Goal: Transaction & Acquisition: Purchase product/service

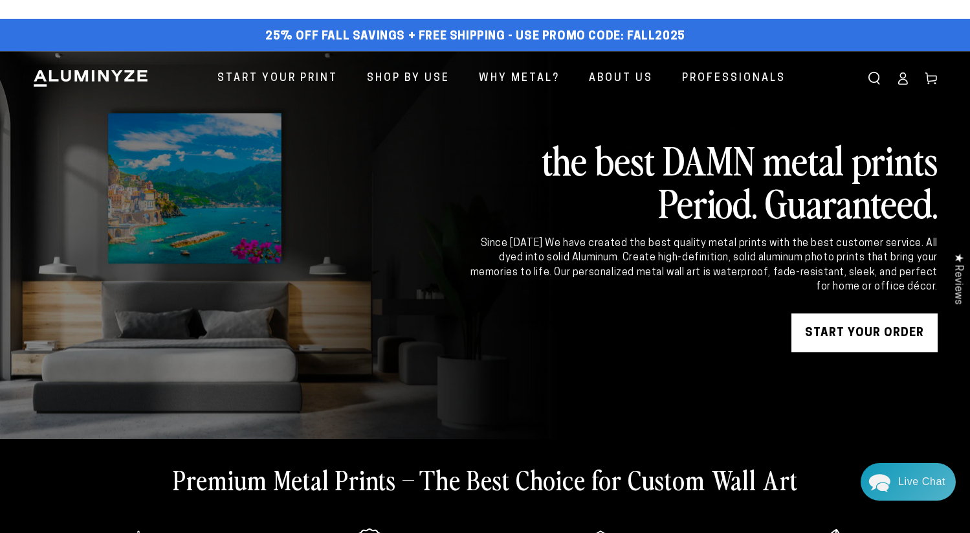
click at [865, 328] on link "START YOUR Order" at bounding box center [864, 332] width 146 height 39
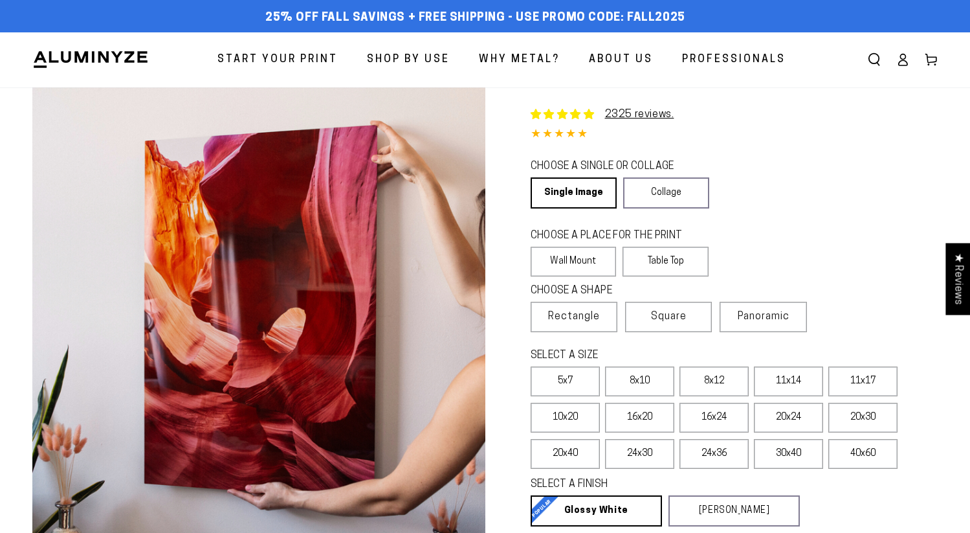
select select "**********"
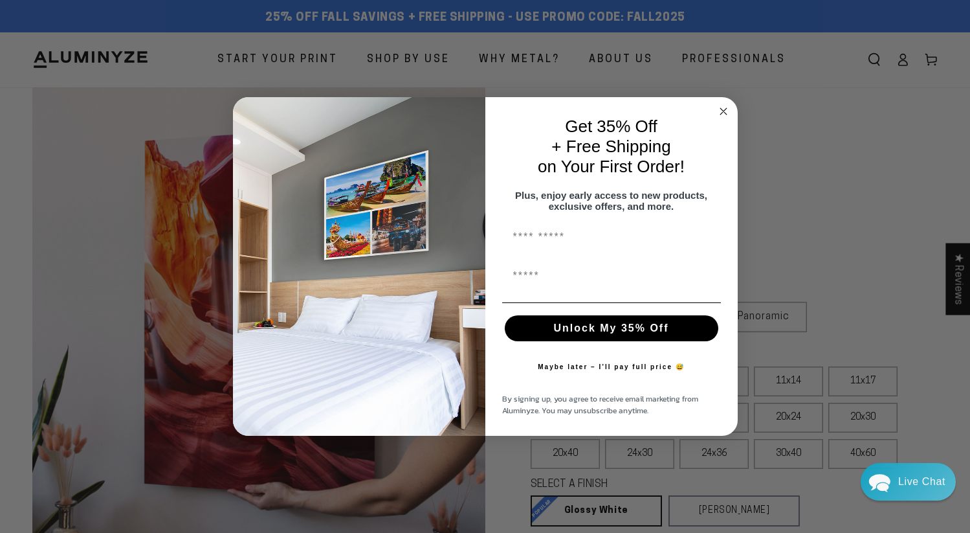
drag, startPoint x: 720, startPoint y: 102, endPoint x: 723, endPoint y: 110, distance: 9.0
click at [720, 104] on circle "Close dialog" at bounding box center [723, 111] width 15 height 15
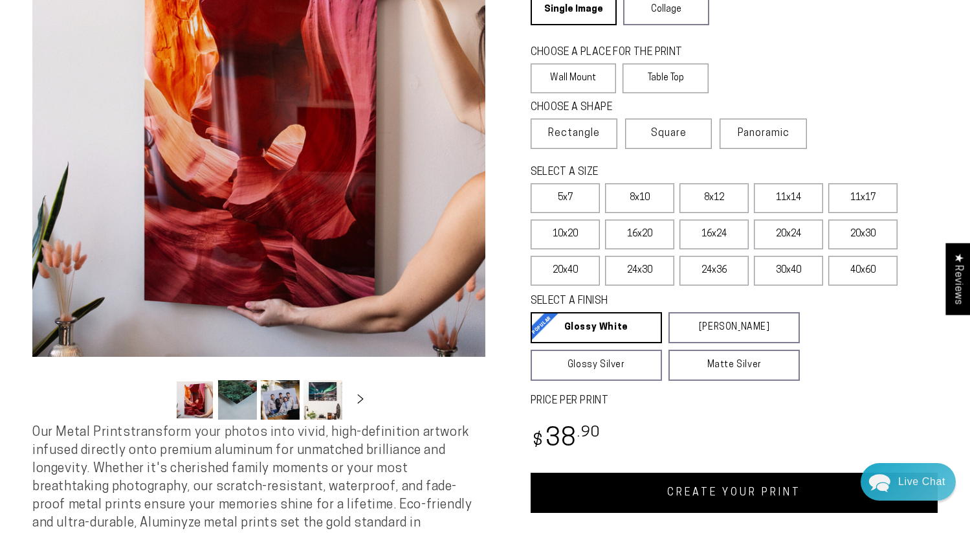
scroll to position [166, 0]
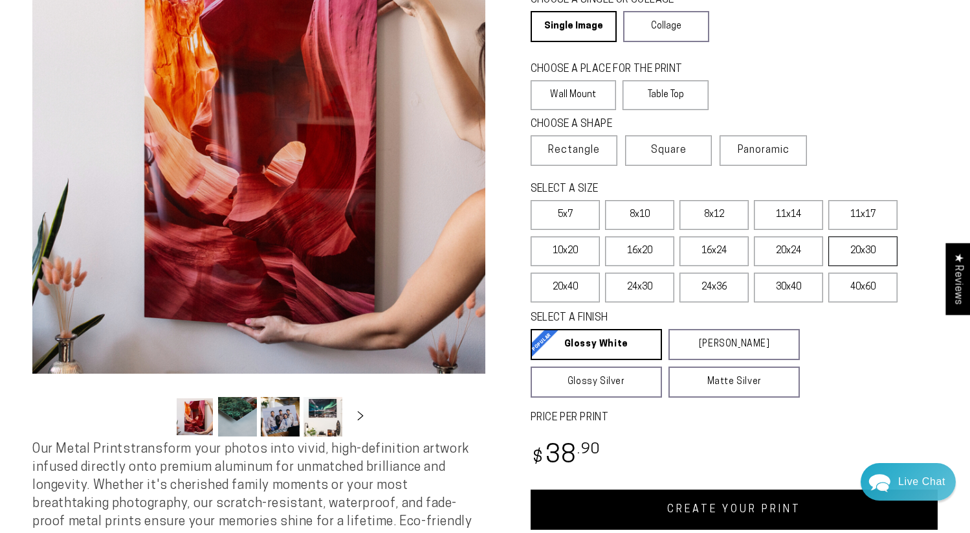
click at [850, 248] on label "20x30" at bounding box center [862, 251] width 69 height 30
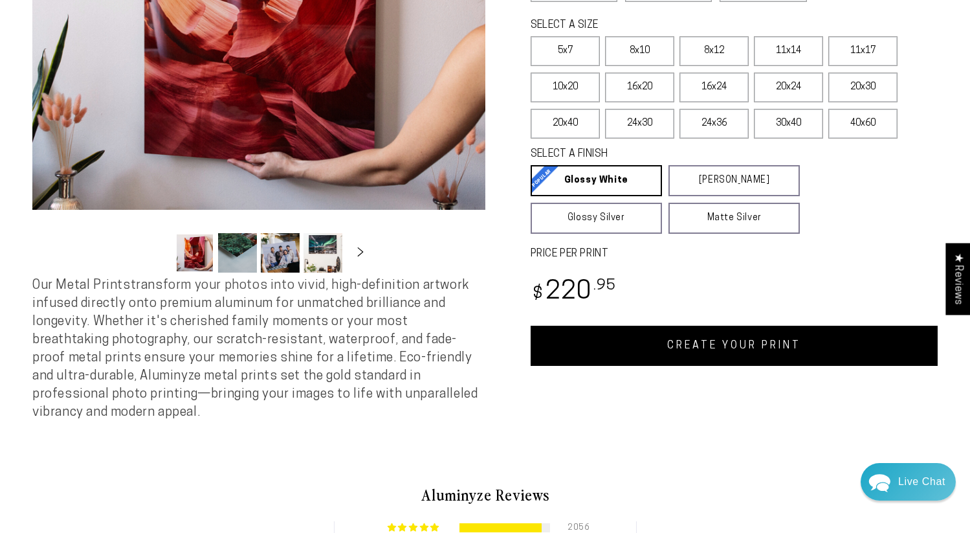
scroll to position [329, 0]
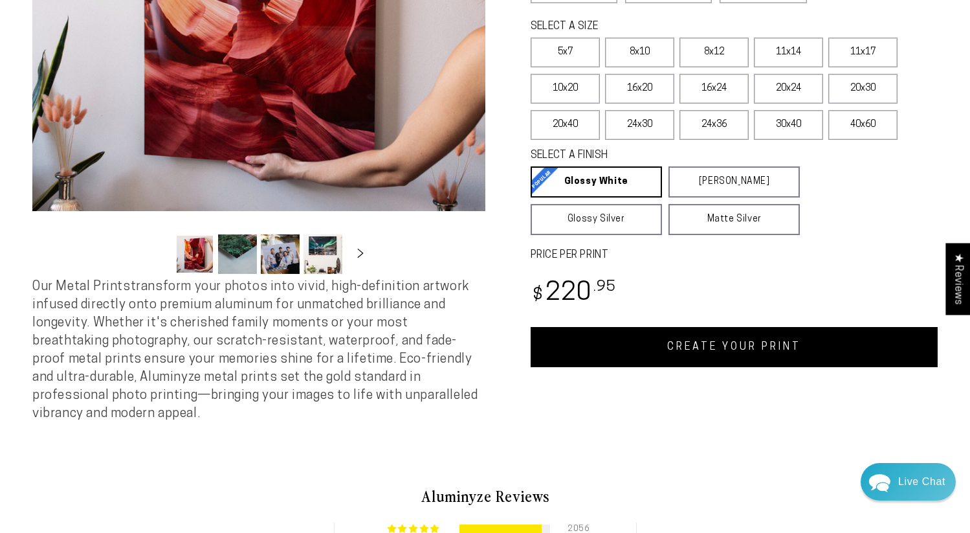
click at [773, 342] on link "CREATE YOUR PRINT" at bounding box center [735, 347] width 408 height 40
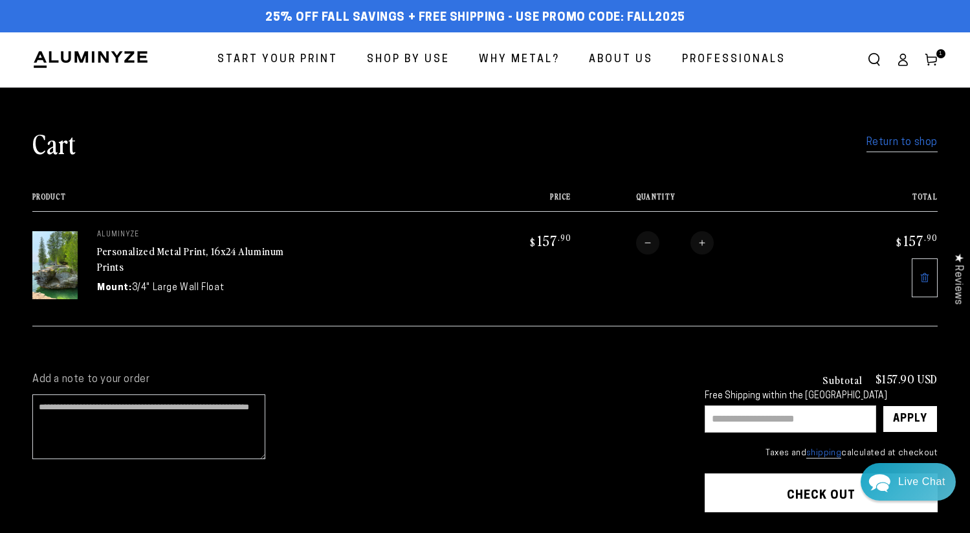
click at [903, 157] on div "Cart Return to shop" at bounding box center [484, 143] width 905 height 34
click at [899, 147] on link "Return to shop" at bounding box center [901, 142] width 71 height 19
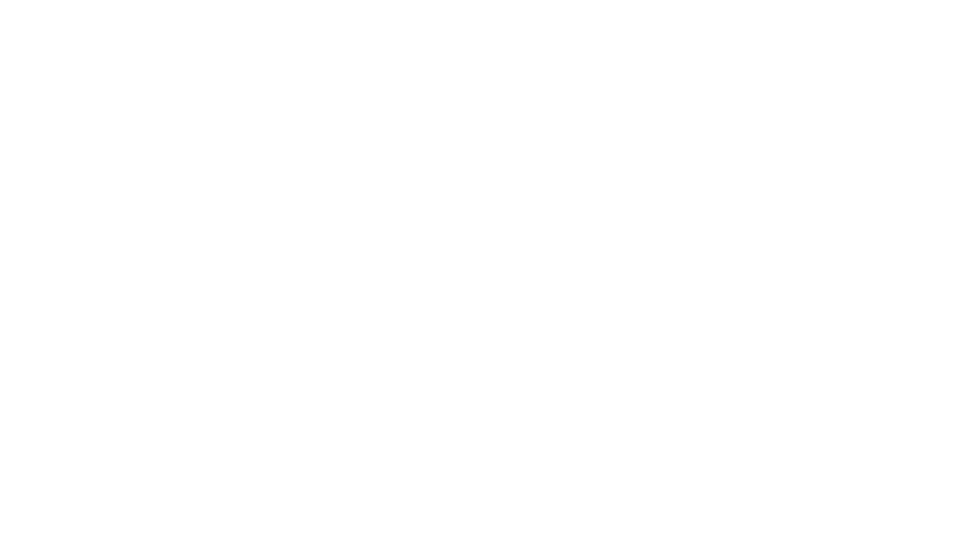
select select "**********"
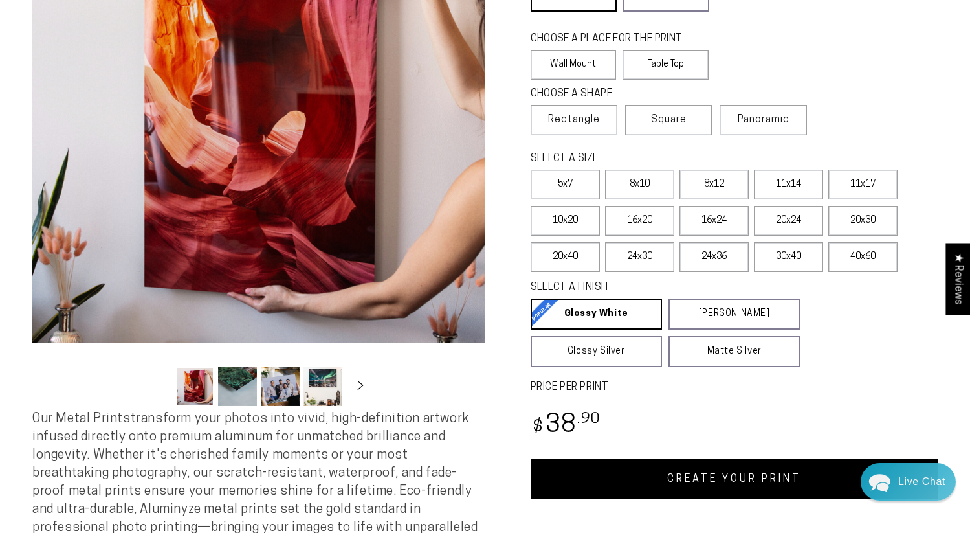
scroll to position [201, 0]
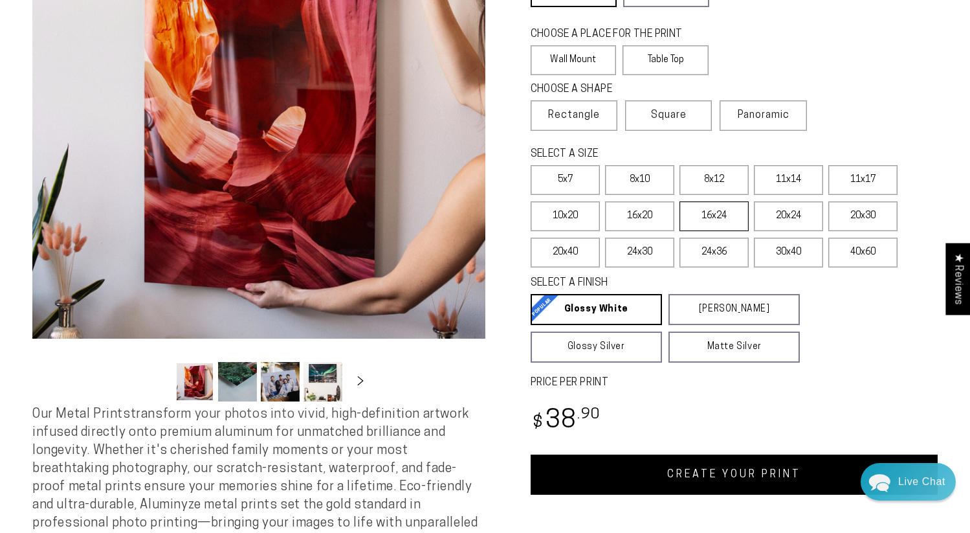
click at [720, 218] on label "16x24" at bounding box center [713, 216] width 69 height 30
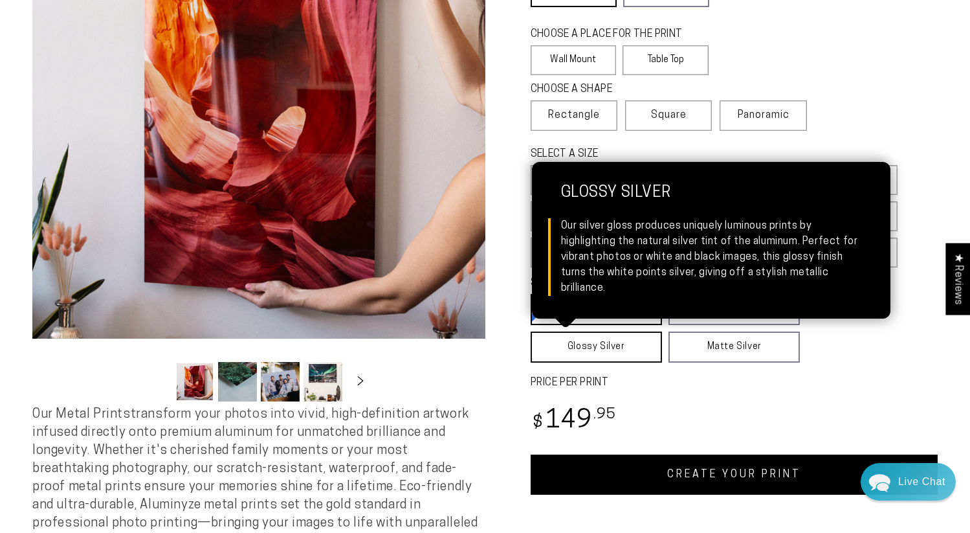
click at [621, 348] on link "Glossy Silver Glossy Silver Our silver gloss produces uniquely luminous prints …" at bounding box center [596, 346] width 131 height 31
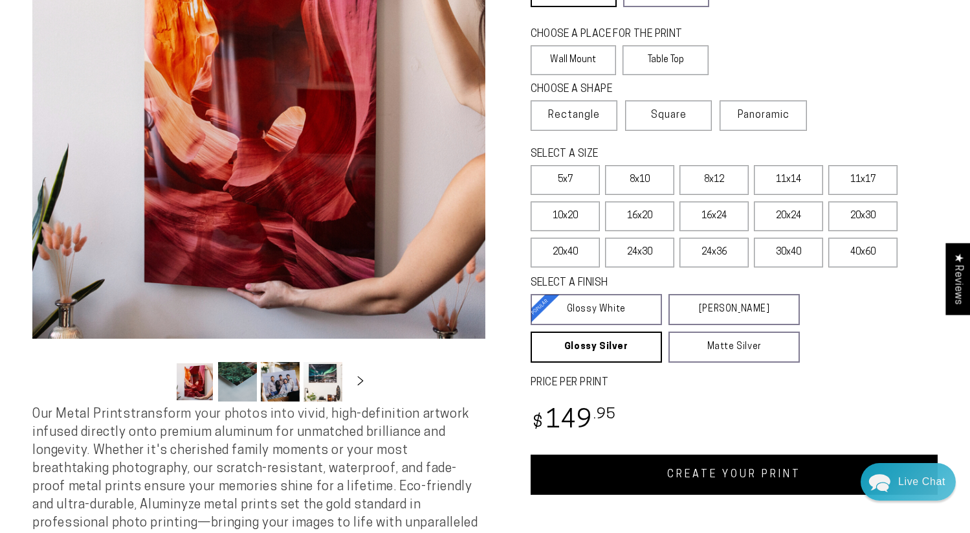
click at [722, 472] on link "CREATE YOUR PRINT" at bounding box center [735, 474] width 408 height 40
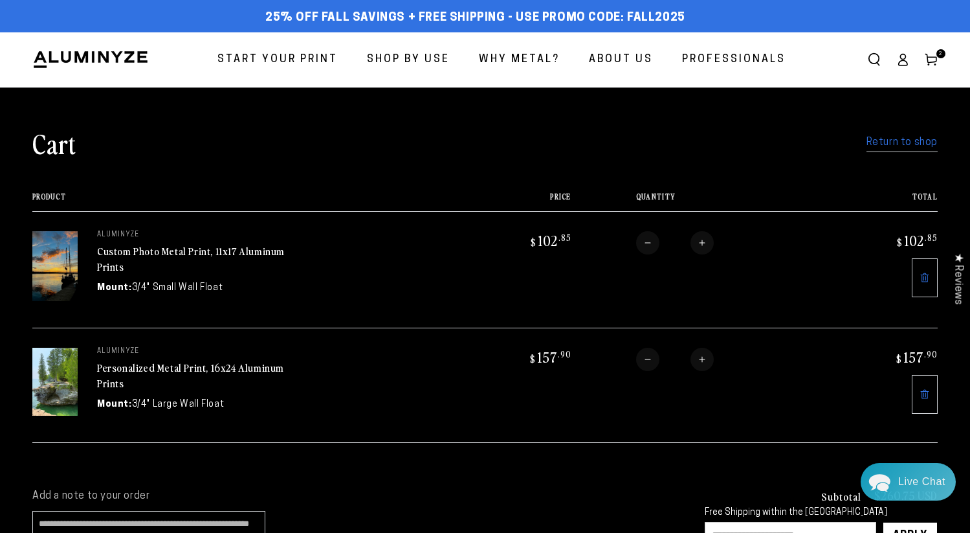
click at [177, 369] on link "Personalized Metal Print, 16x24 Aluminum Prints" at bounding box center [190, 375] width 187 height 31
click at [61, 390] on img at bounding box center [54, 381] width 45 height 68
click at [893, 147] on link "Return to shop" at bounding box center [901, 142] width 71 height 19
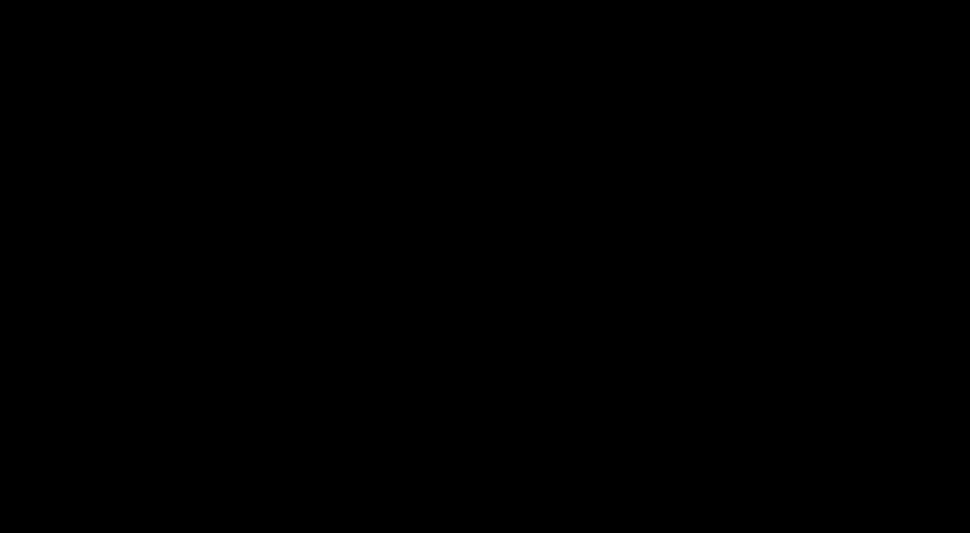
select select "**********"
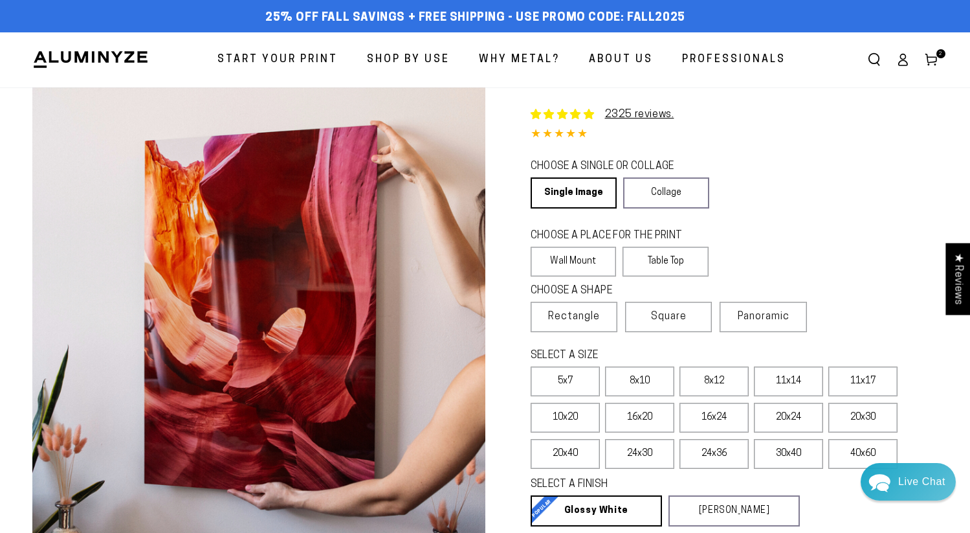
drag, startPoint x: 660, startPoint y: 313, endPoint x: 710, endPoint y: 298, distance: 52.2
click at [660, 313] on span "Square" at bounding box center [669, 317] width 36 height 16
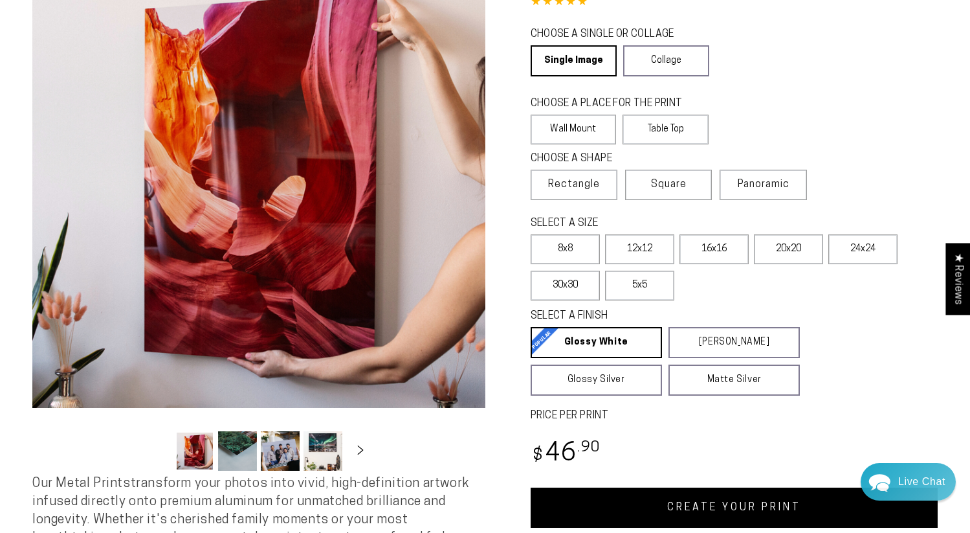
scroll to position [134, 0]
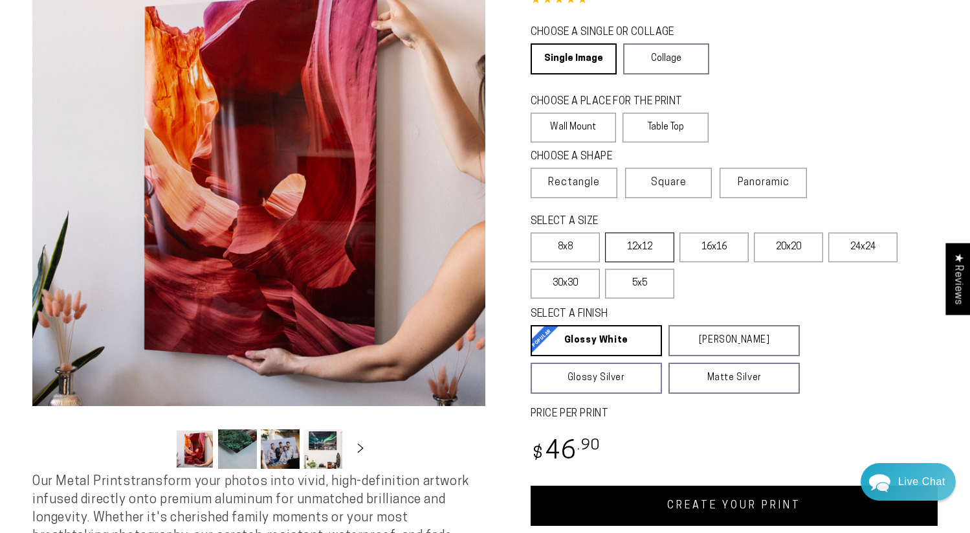
click at [643, 247] on label "12x12" at bounding box center [639, 247] width 69 height 30
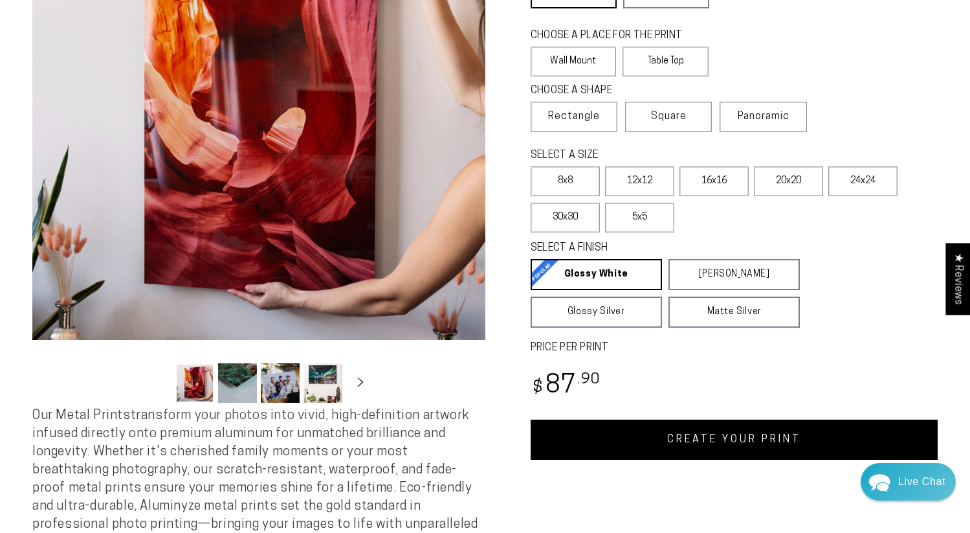
scroll to position [204, 0]
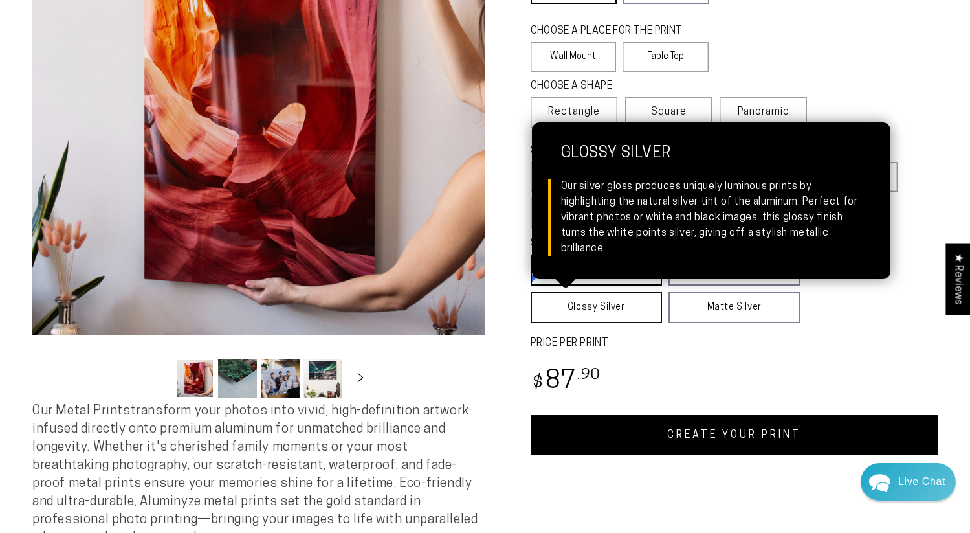
click at [613, 303] on link "Glossy Silver Glossy Silver Our silver gloss produces uniquely luminous prints …" at bounding box center [596, 307] width 131 height 31
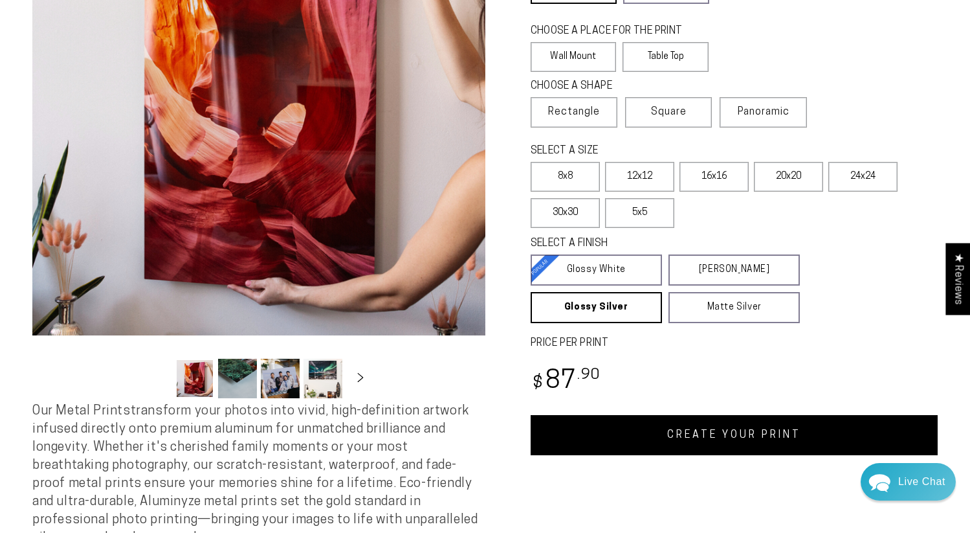
click at [745, 429] on link "CREATE YOUR PRINT" at bounding box center [735, 435] width 408 height 40
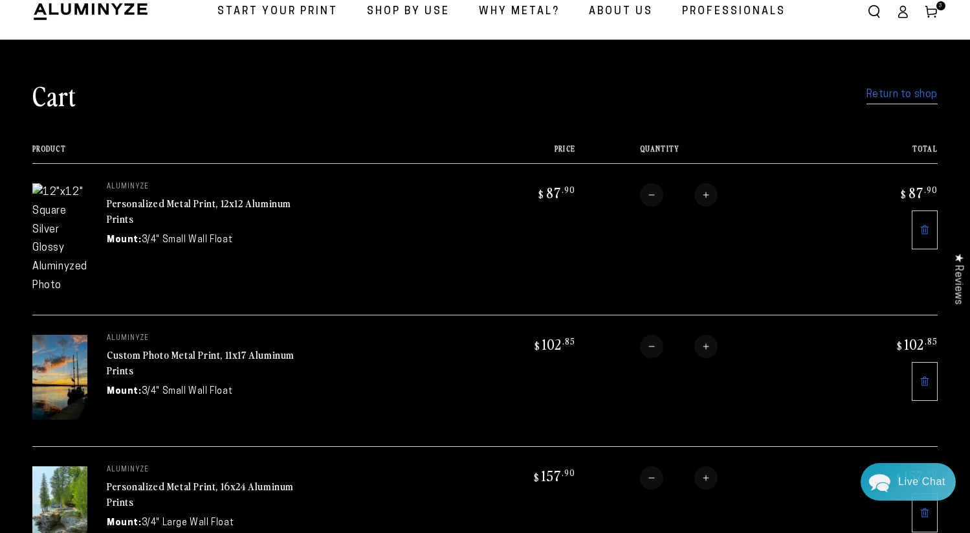
scroll to position [52, 0]
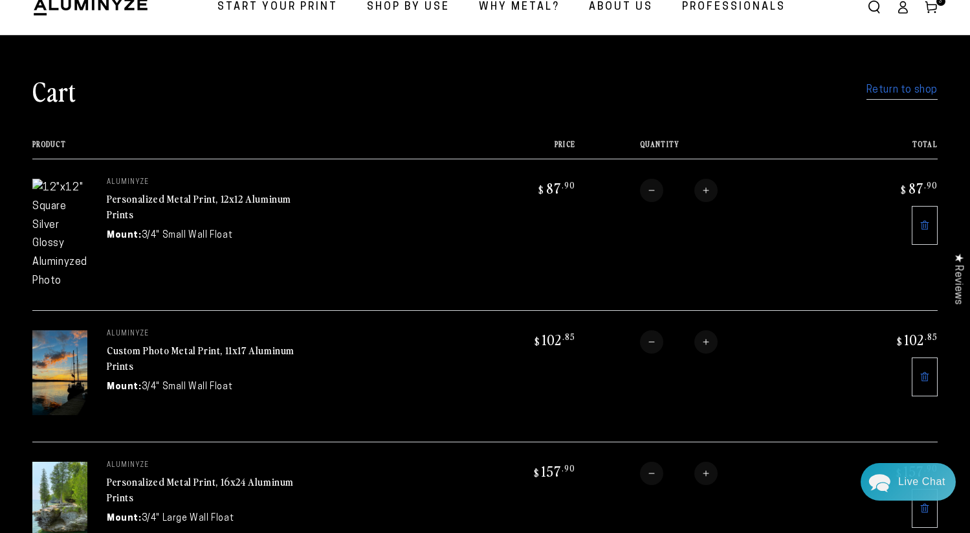
click at [921, 221] on icon at bounding box center [925, 225] width 10 height 10
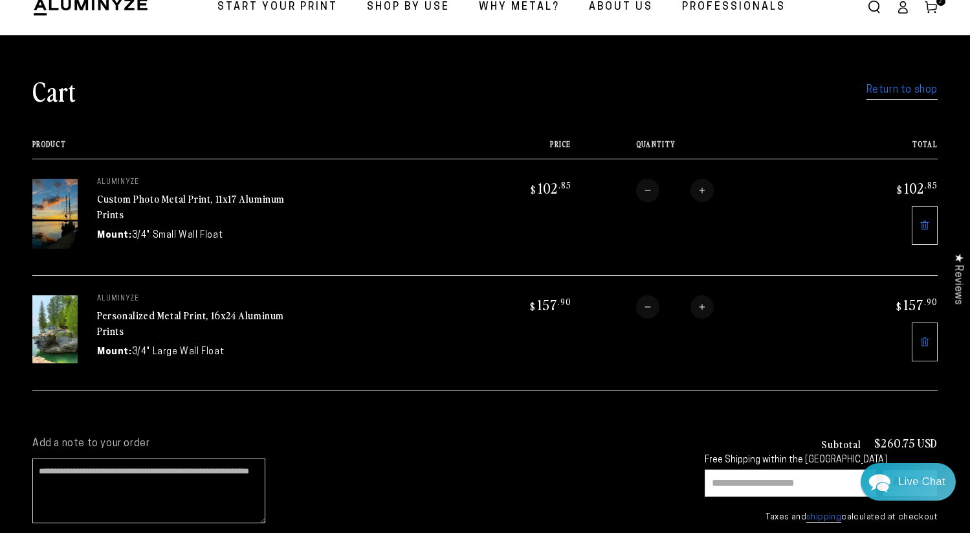
scroll to position [30, 0]
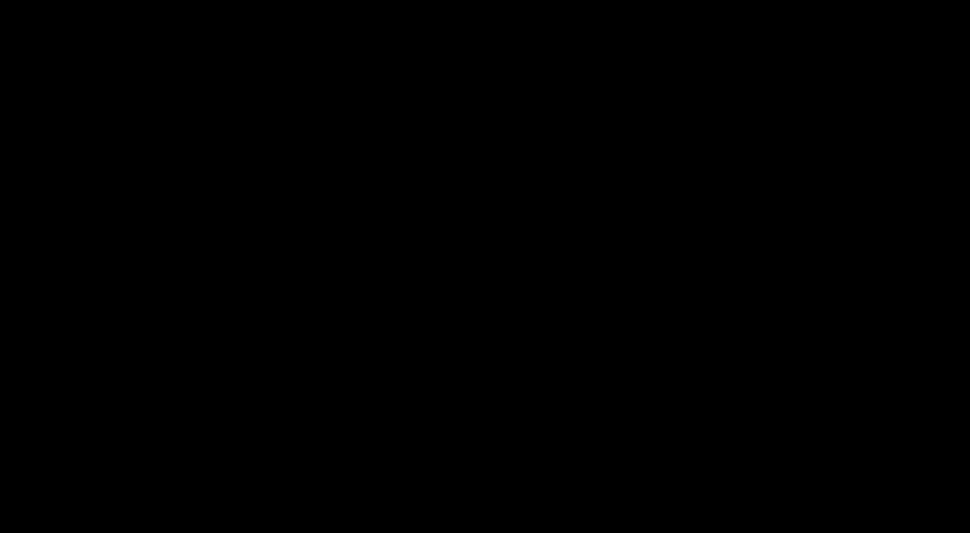
scroll to position [23, 0]
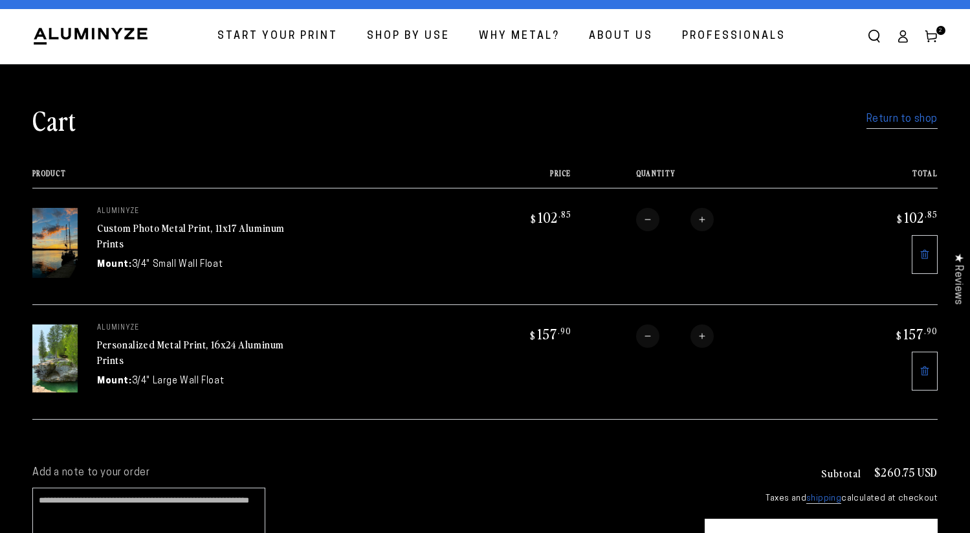
drag, startPoint x: 922, startPoint y: 105, endPoint x: 912, endPoint y: 116, distance: 14.6
click at [914, 113] on link "Return to shop" at bounding box center [901, 119] width 71 height 19
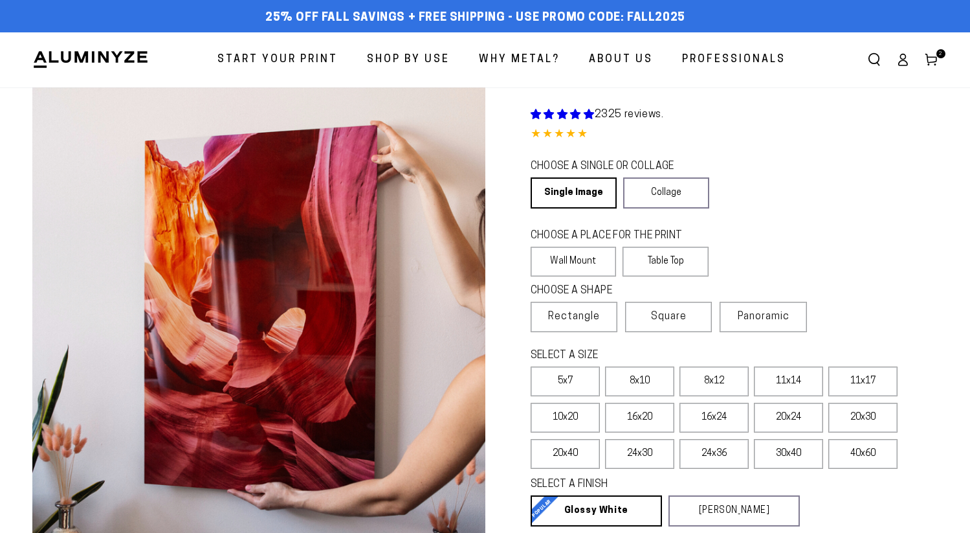
select select "**********"
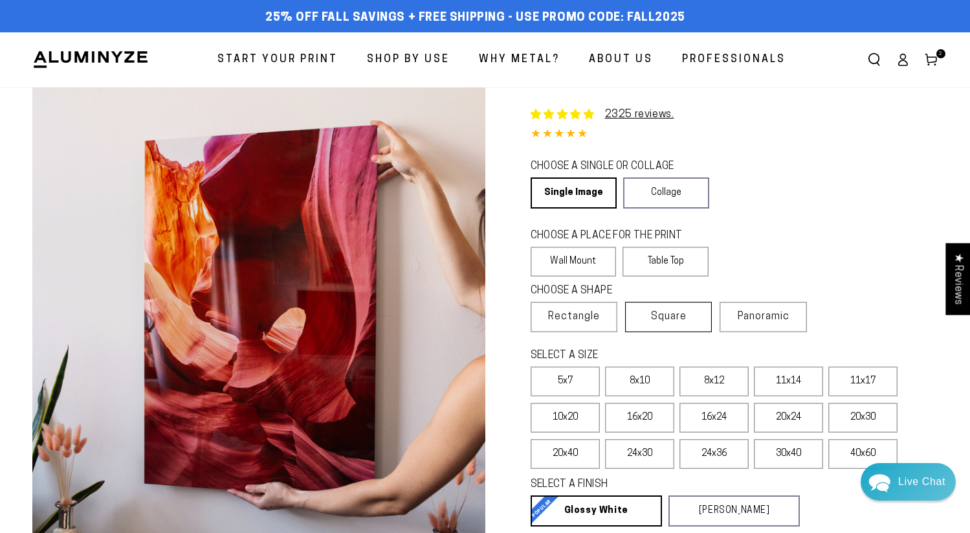
click at [672, 320] on span "Square" at bounding box center [669, 317] width 36 height 16
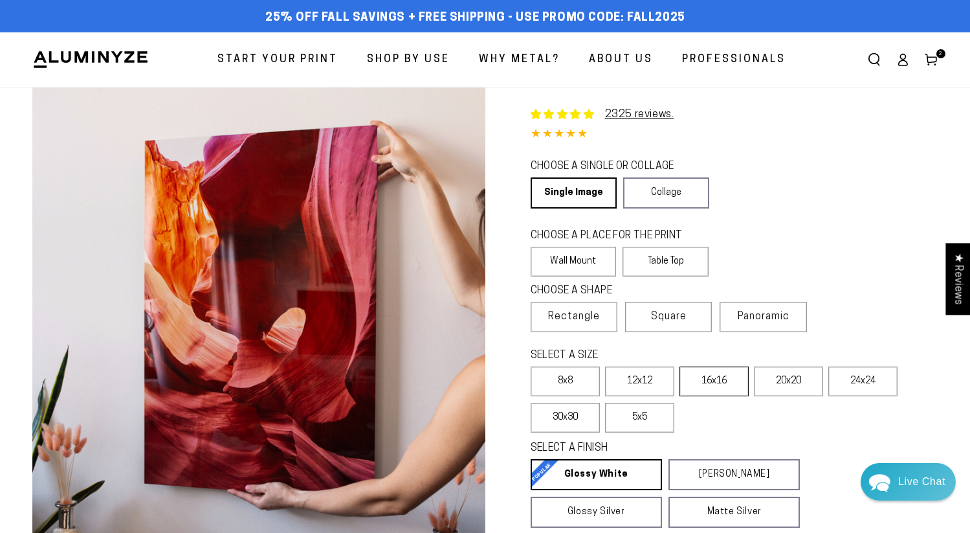
click at [723, 380] on label "16x16" at bounding box center [713, 381] width 69 height 30
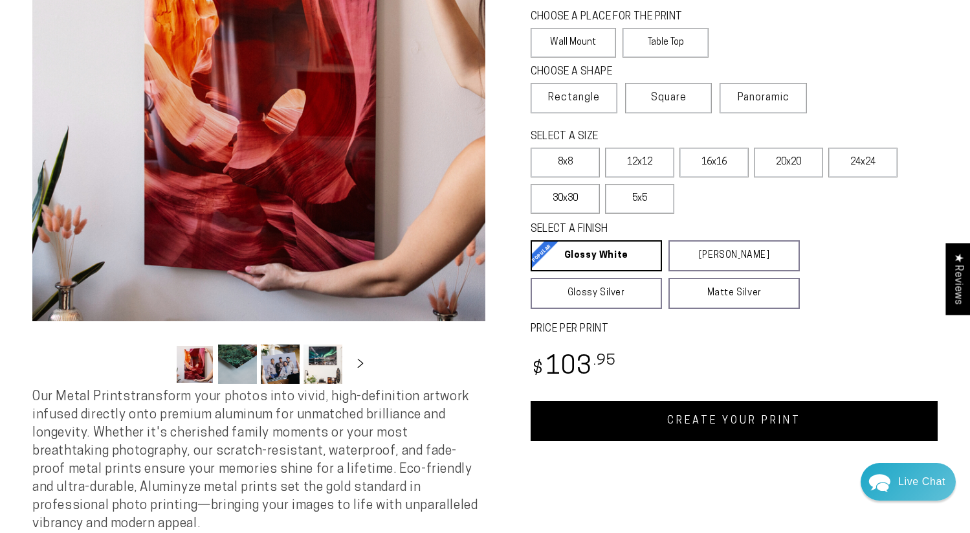
scroll to position [217, 0]
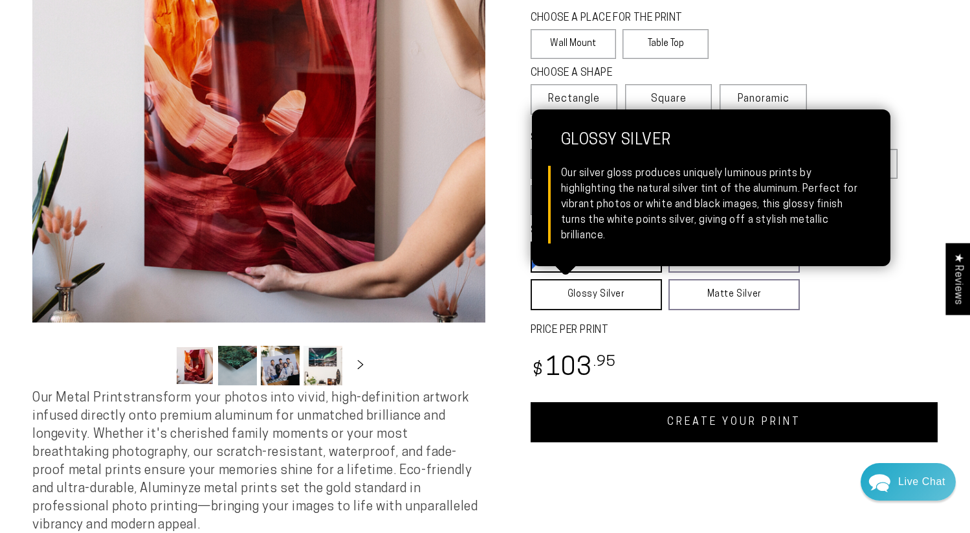
click at [598, 302] on link "Glossy Silver Glossy Silver Our silver gloss produces uniquely luminous prints …" at bounding box center [596, 294] width 131 height 31
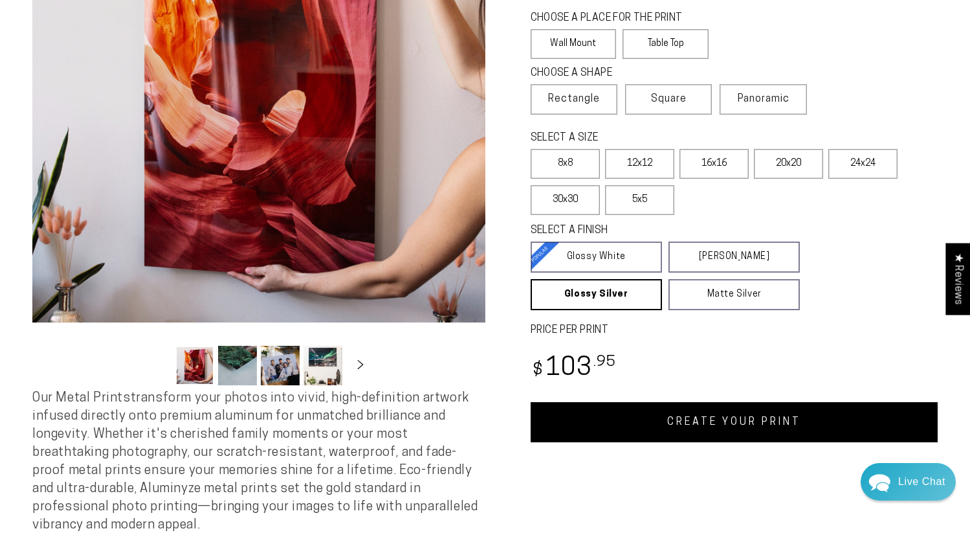
click at [707, 428] on link "CREATE YOUR PRINT" at bounding box center [735, 422] width 408 height 40
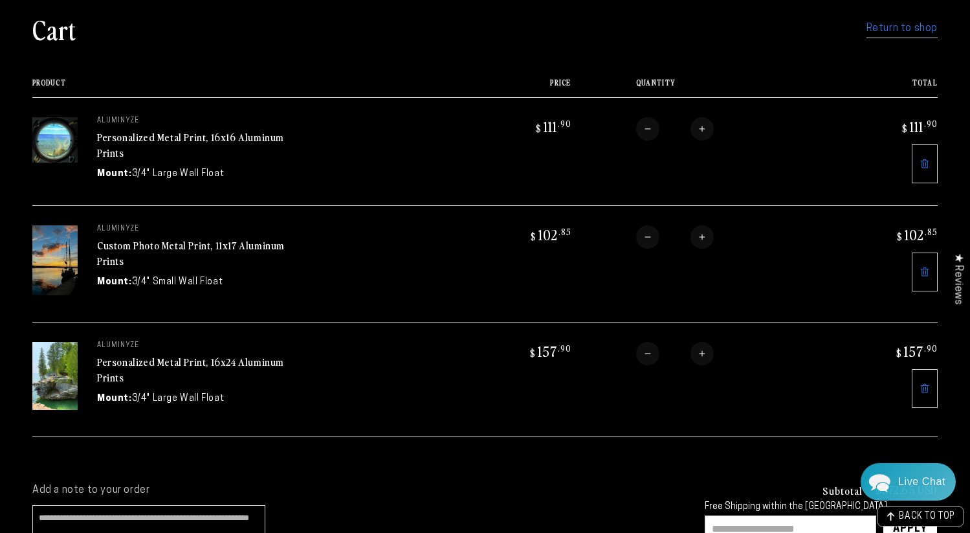
scroll to position [115, 0]
drag, startPoint x: 921, startPoint y: 391, endPoint x: 904, endPoint y: 388, distance: 17.1
click at [921, 391] on icon at bounding box center [925, 387] width 10 height 10
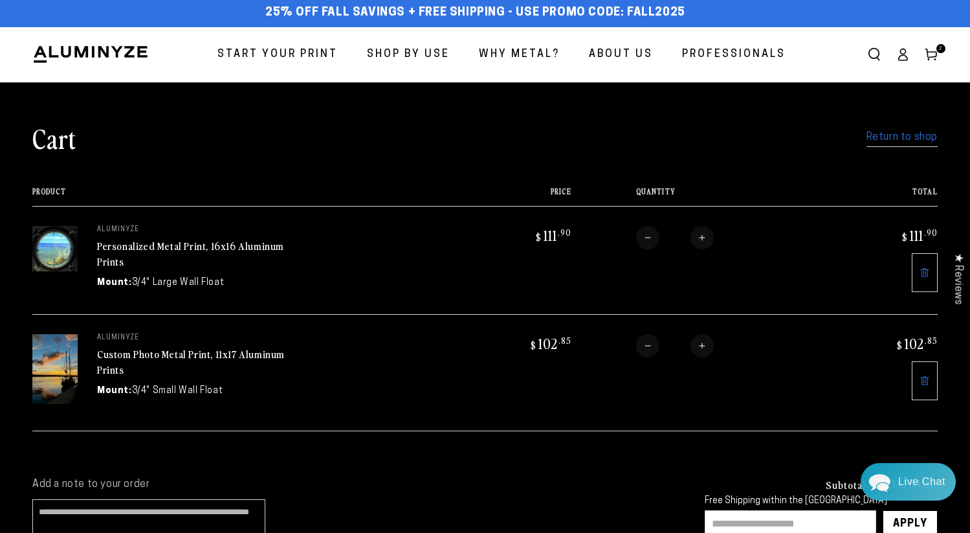
scroll to position [3, 0]
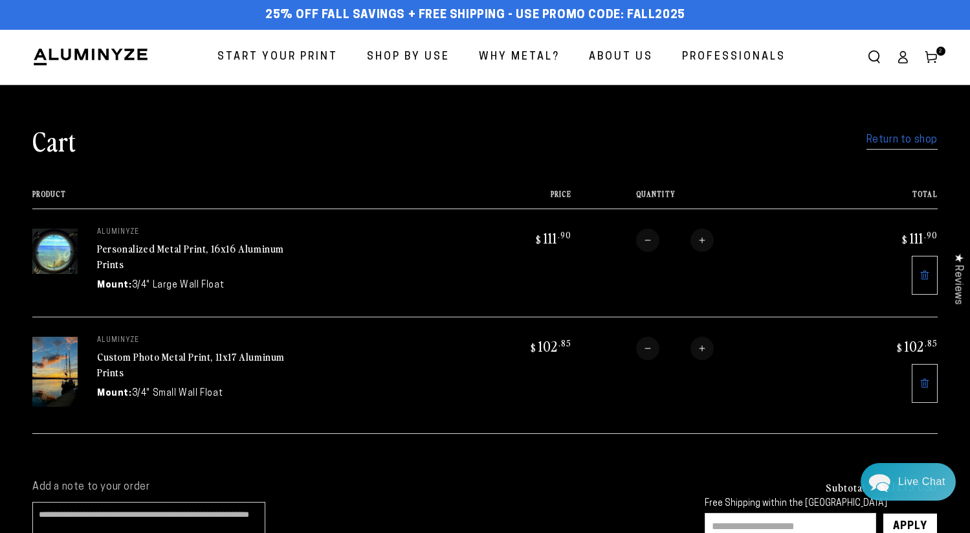
click at [897, 140] on link "Return to shop" at bounding box center [901, 140] width 71 height 19
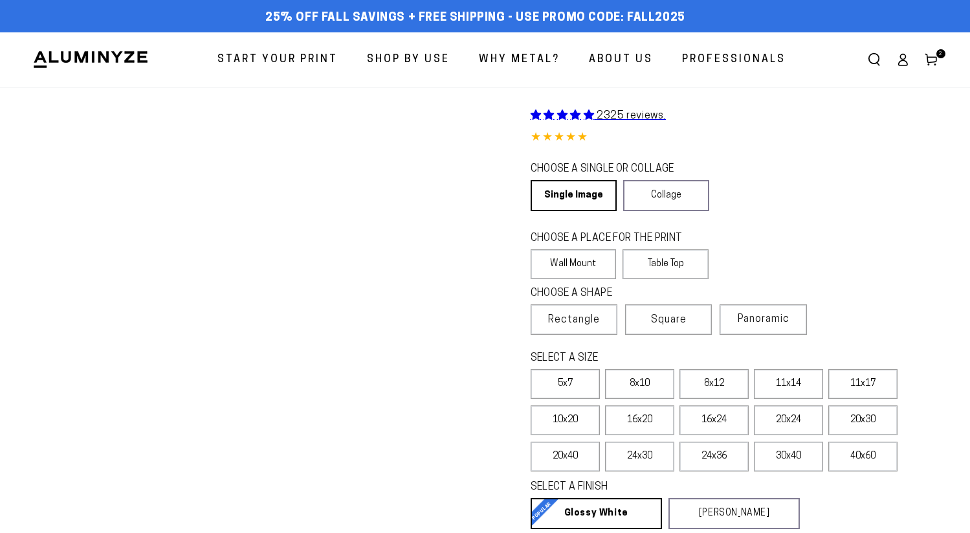
select select "**********"
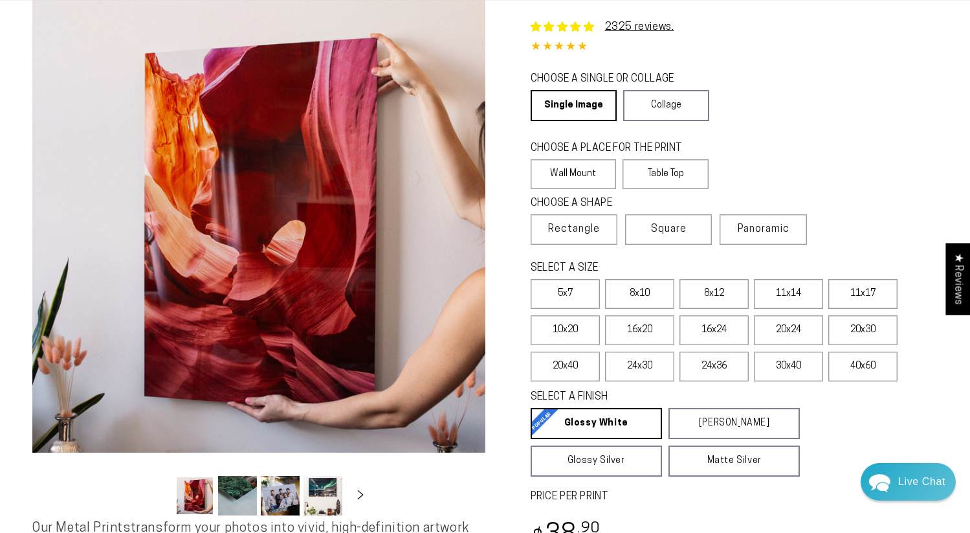
scroll to position [98, 0]
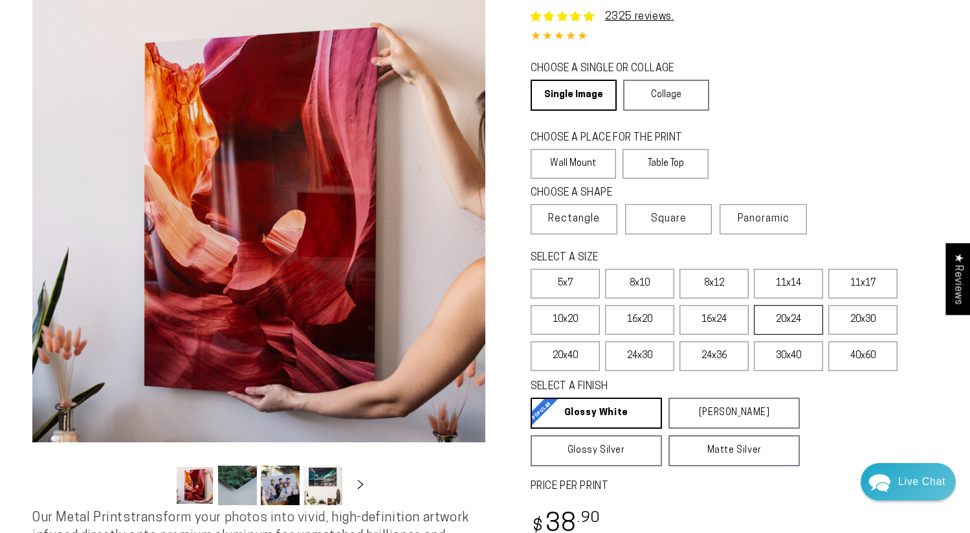
click at [786, 322] on label "20x24" at bounding box center [788, 320] width 69 height 30
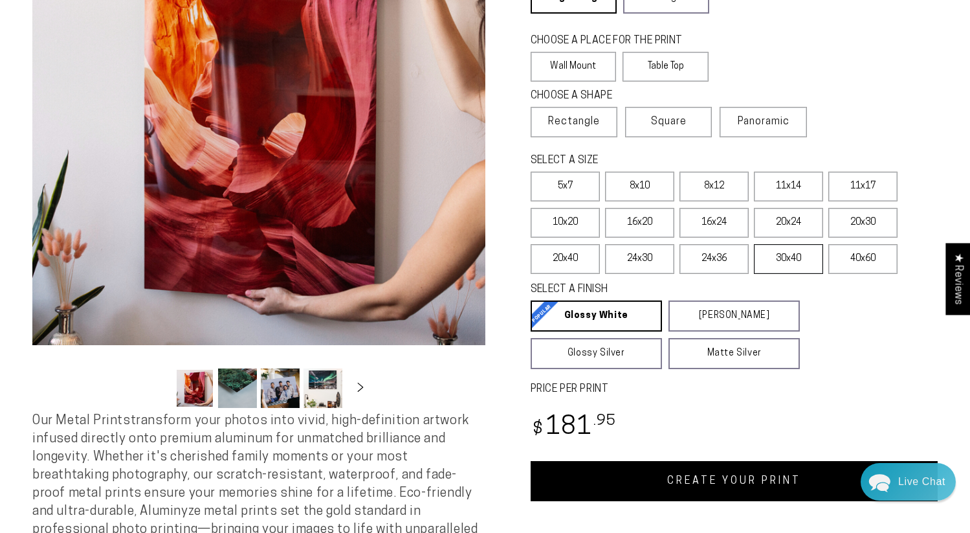
scroll to position [197, 0]
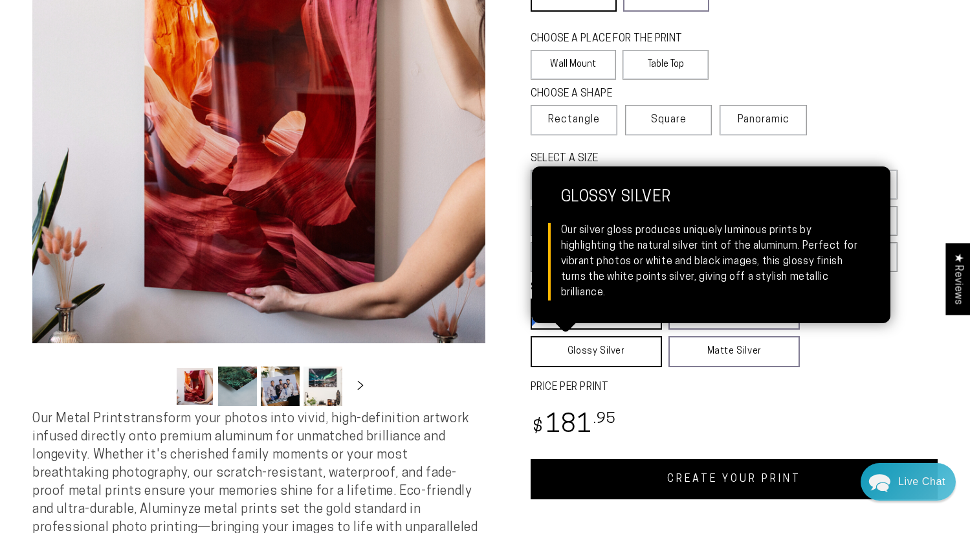
click at [605, 353] on link "Glossy Silver Glossy Silver Our silver gloss produces uniquely luminous prints …" at bounding box center [596, 351] width 131 height 31
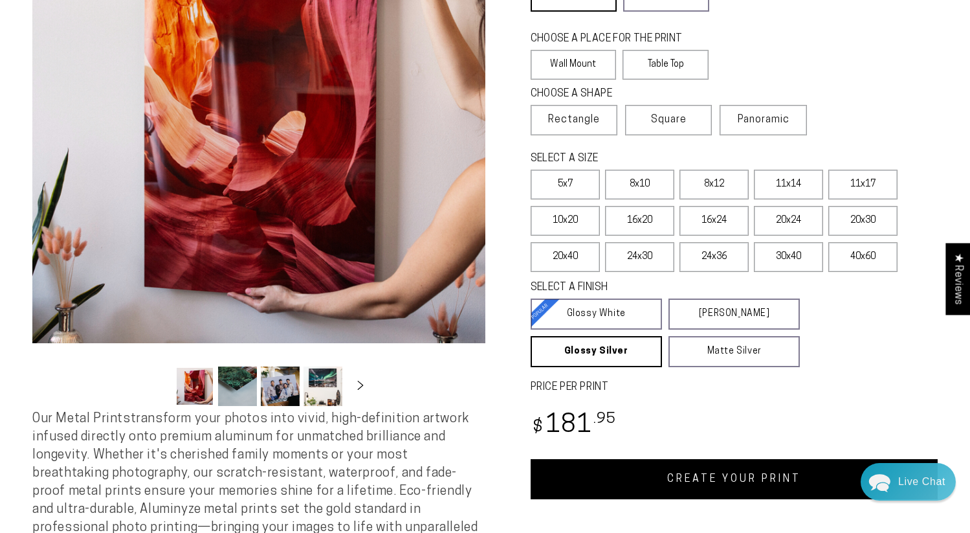
click at [729, 483] on link "CREATE YOUR PRINT" at bounding box center [735, 479] width 408 height 40
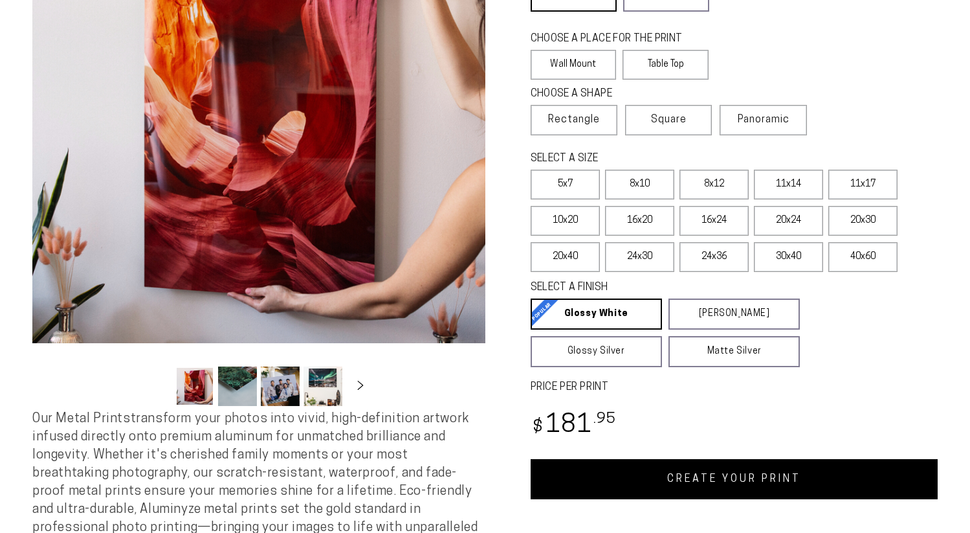
select select "**********"
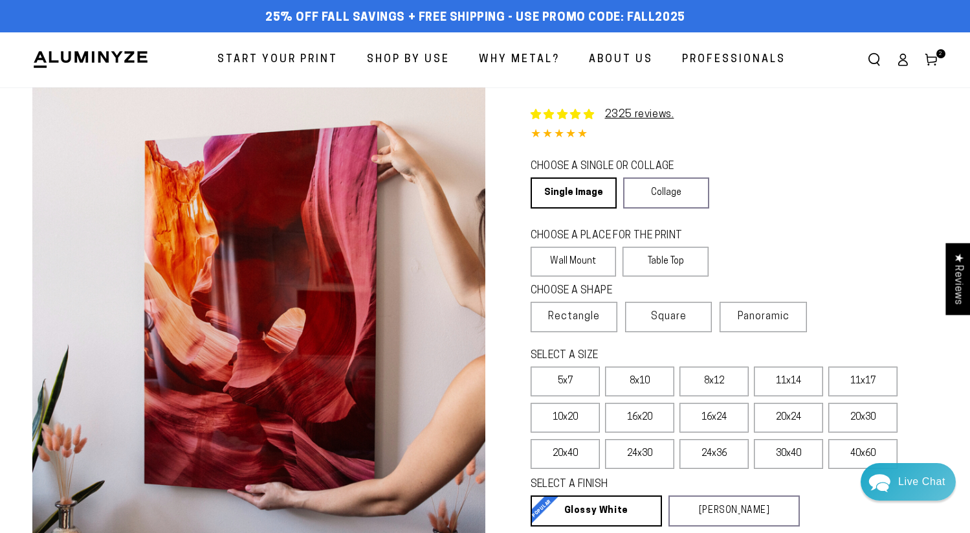
click at [930, 59] on icon at bounding box center [931, 59] width 13 height 13
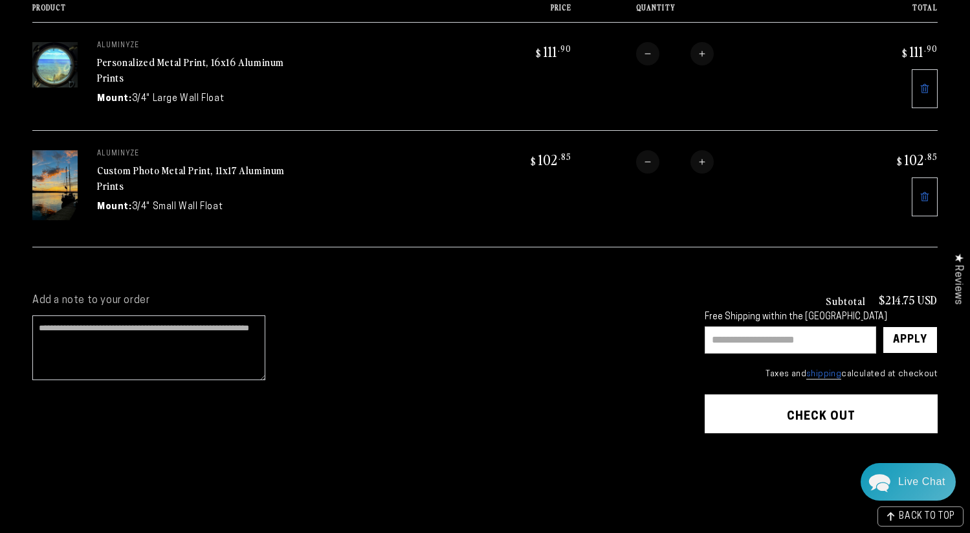
scroll to position [187, 0]
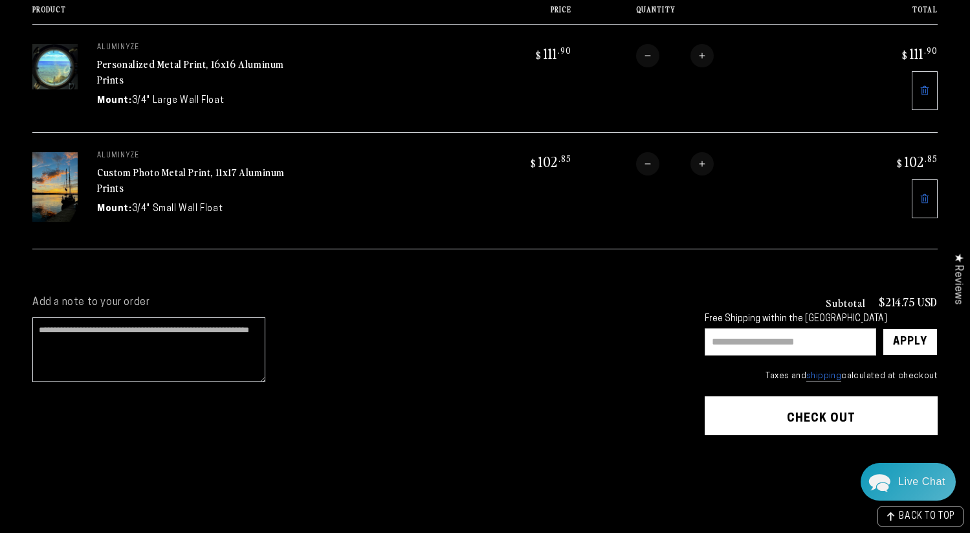
click at [786, 344] on input "text" at bounding box center [790, 341] width 171 height 27
click at [908, 344] on div "Apply" at bounding box center [910, 342] width 34 height 26
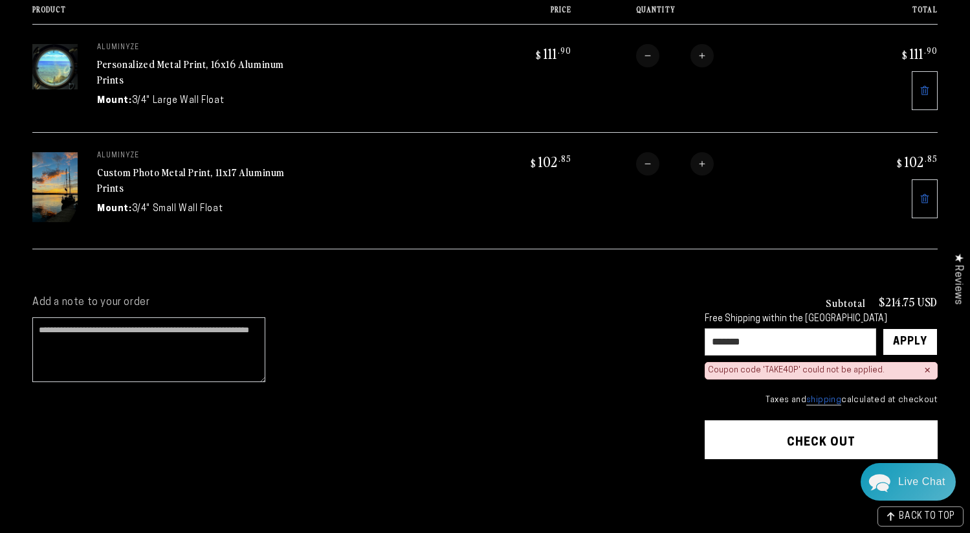
click at [743, 344] on input "*******" at bounding box center [790, 341] width 171 height 27
click at [748, 343] on input "*******" at bounding box center [790, 341] width 171 height 27
click at [900, 339] on div "Apply" at bounding box center [910, 342] width 34 height 26
click at [776, 347] on input "*******" at bounding box center [790, 341] width 171 height 27
click at [916, 345] on div "Apply" at bounding box center [910, 342] width 34 height 26
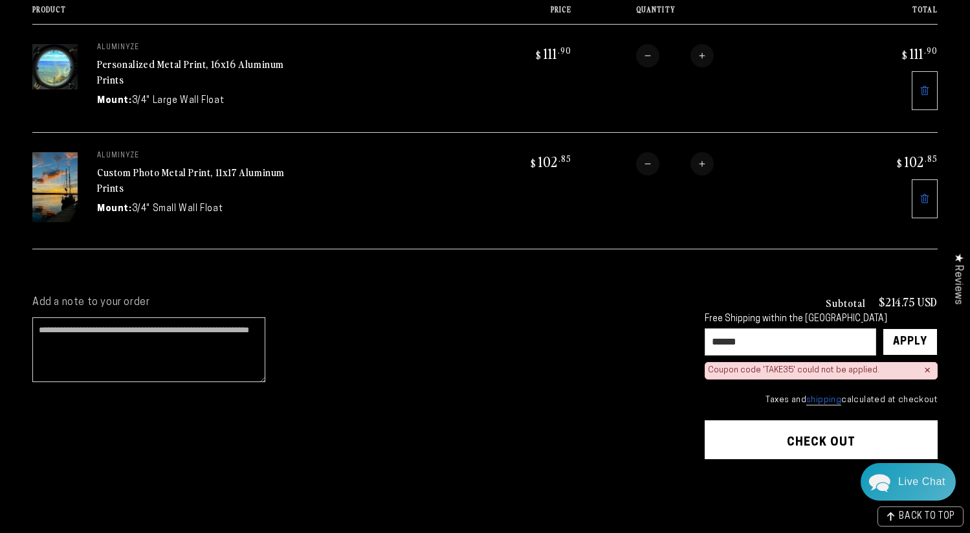
drag, startPoint x: 781, startPoint y: 348, endPoint x: 740, endPoint y: 344, distance: 41.0
click at [740, 344] on input "******" at bounding box center [790, 341] width 171 height 27
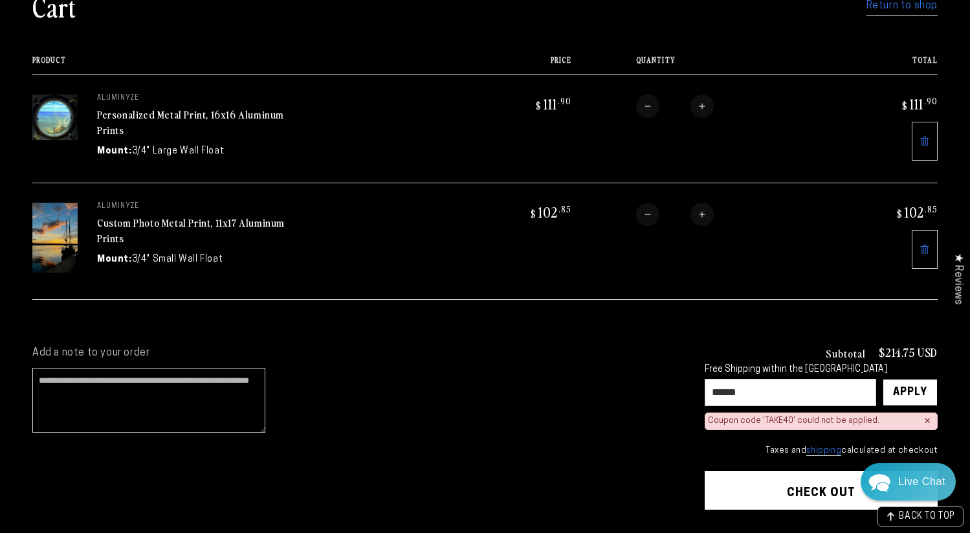
scroll to position [136, 0]
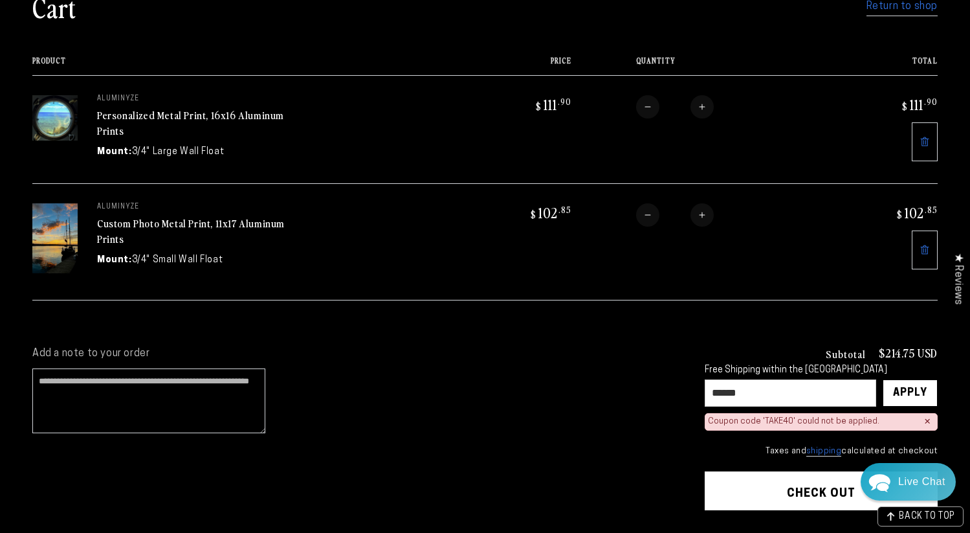
click at [744, 380] on input "******" at bounding box center [790, 392] width 171 height 27
click at [742, 392] on input "******" at bounding box center [790, 392] width 171 height 27
type input "******"
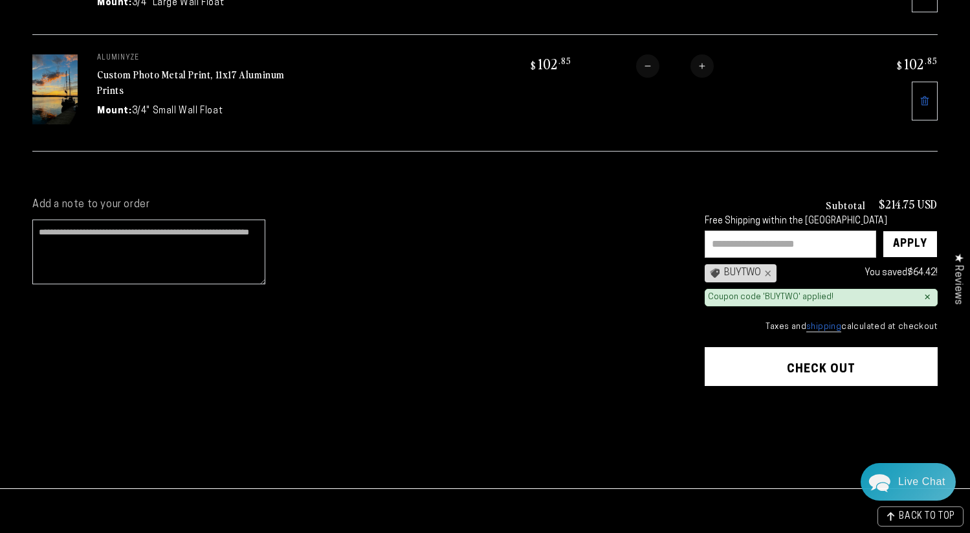
scroll to position [292, 0]
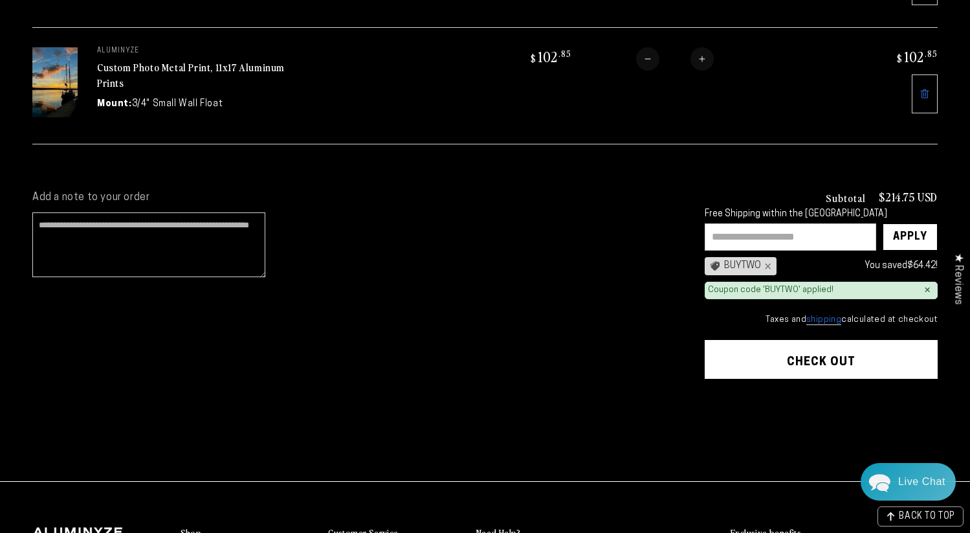
click at [927, 291] on div "×" at bounding box center [927, 290] width 6 height 10
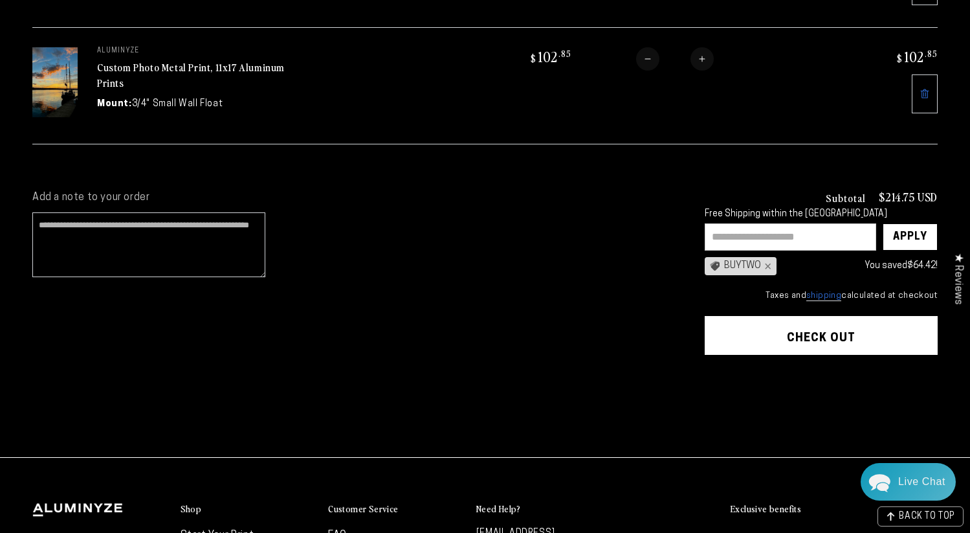
click at [798, 236] on input "text" at bounding box center [790, 236] width 171 height 27
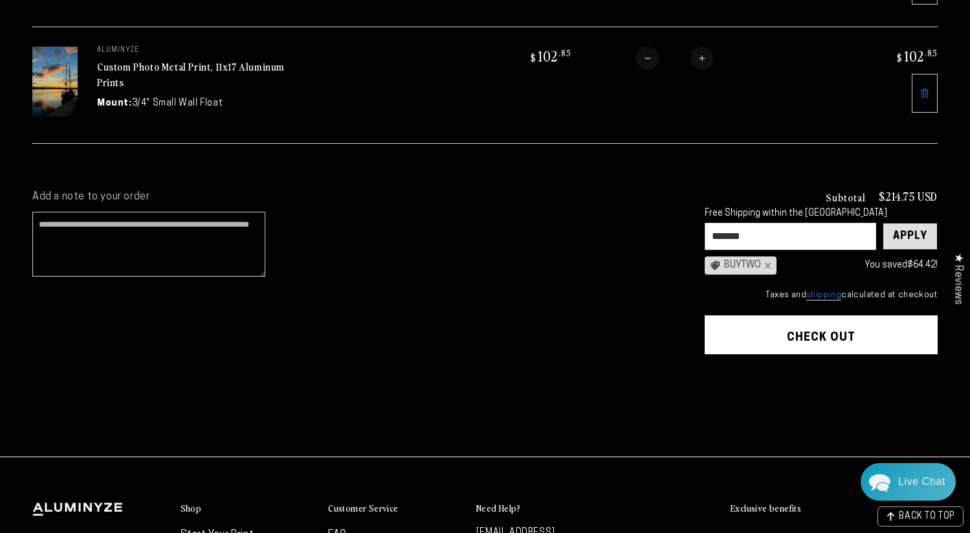
type input "*******"
click at [895, 232] on div "Apply" at bounding box center [910, 236] width 34 height 26
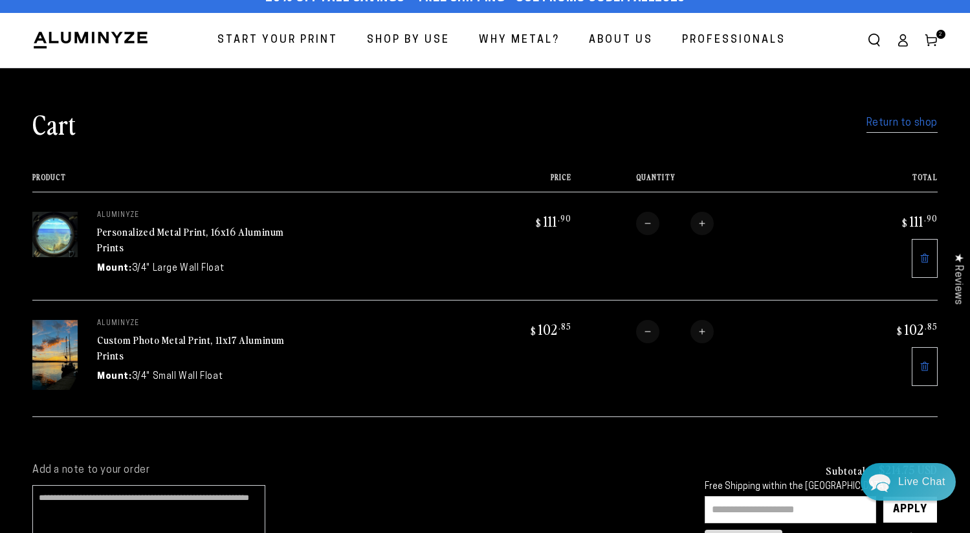
scroll to position [0, 0]
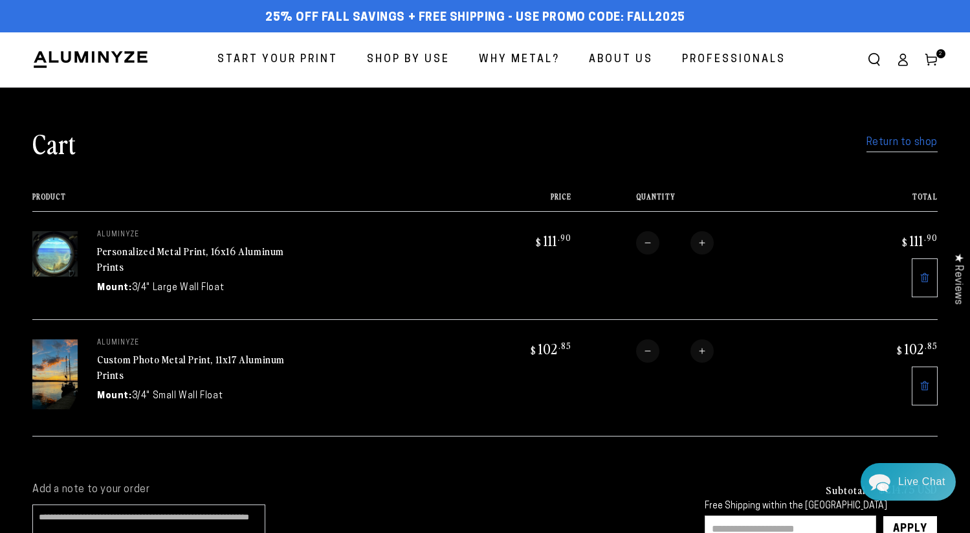
click at [928, 144] on link "Return to shop" at bounding box center [901, 142] width 71 height 19
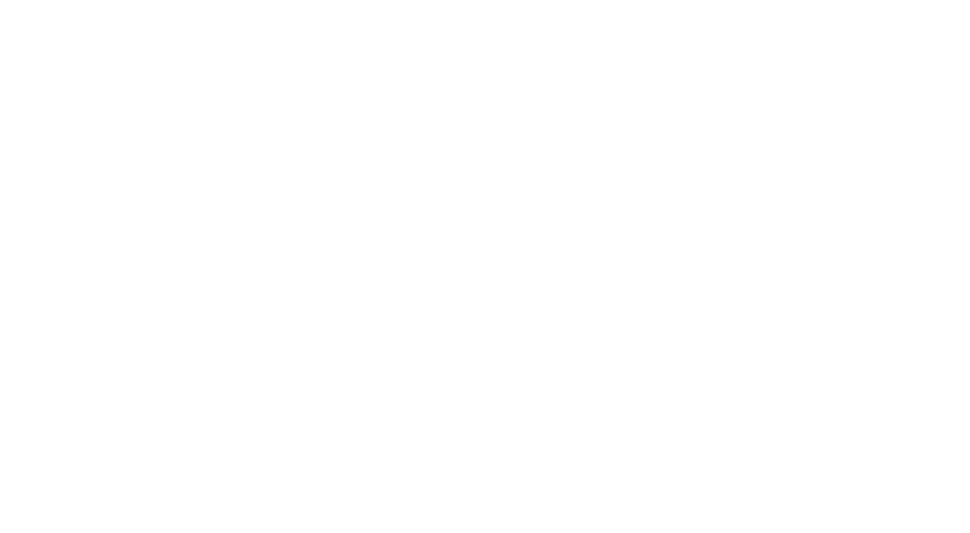
select select "**********"
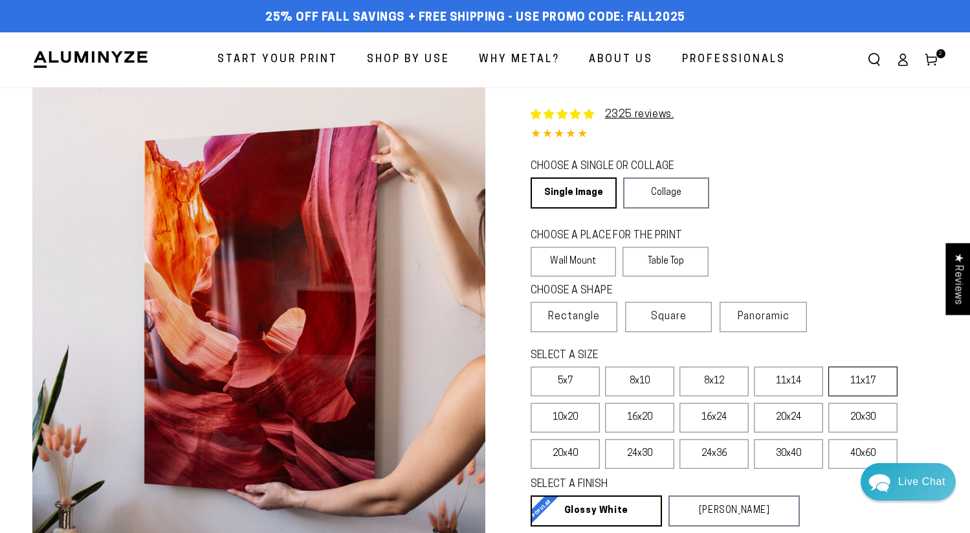
click at [844, 382] on label "11x17" at bounding box center [862, 381] width 69 height 30
click at [653, 417] on label "16x20" at bounding box center [639, 417] width 69 height 30
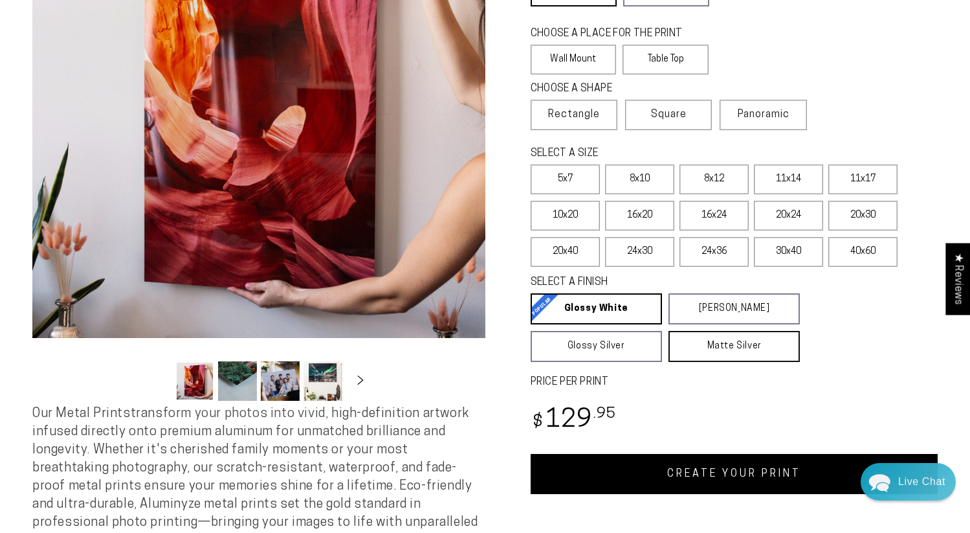
scroll to position [203, 0]
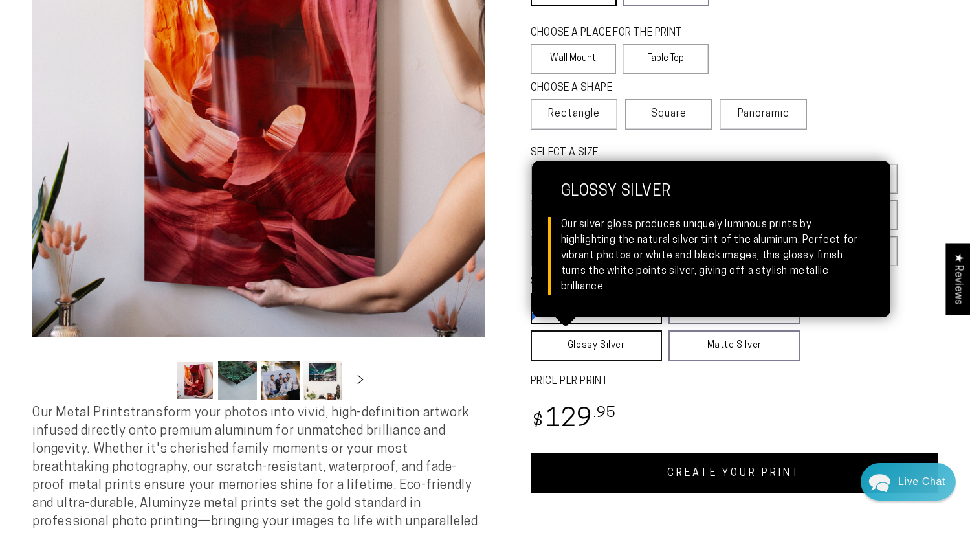
click at [610, 342] on link "Glossy Silver Glossy Silver Our silver gloss produces uniquely luminous prints …" at bounding box center [596, 345] width 131 height 31
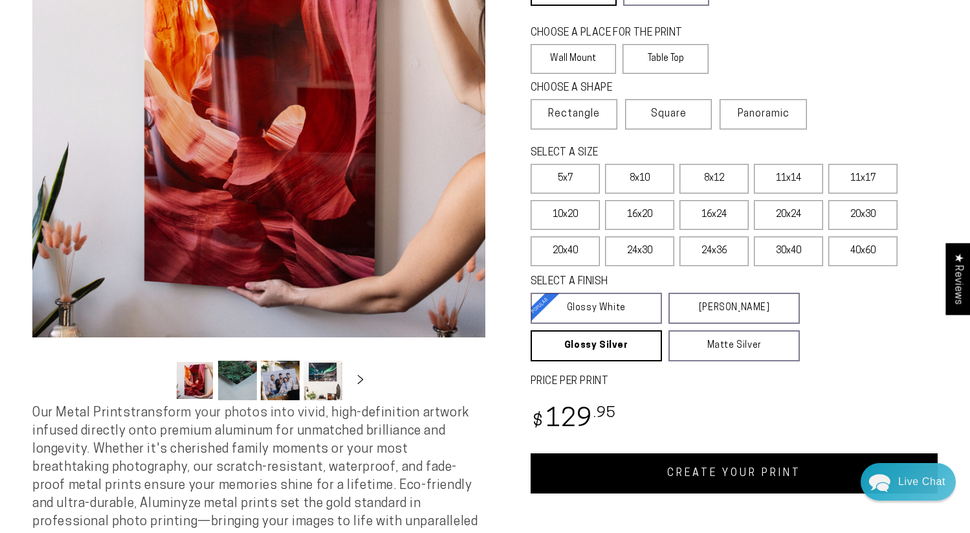
click at [715, 467] on link "CREATE YOUR PRINT" at bounding box center [735, 473] width 408 height 40
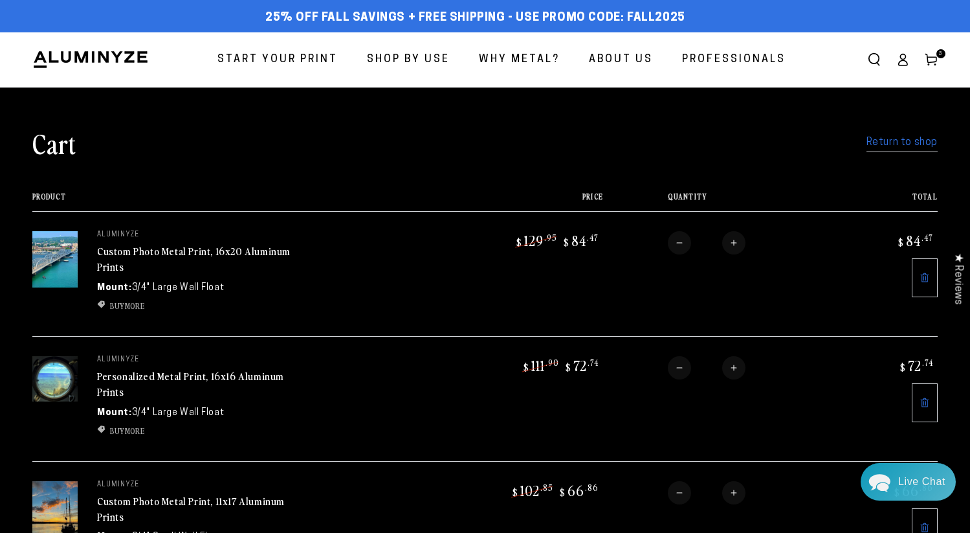
click at [166, 256] on link "Custom Photo Metal Print, 16x20 Aluminum Prints" at bounding box center [193, 258] width 193 height 31
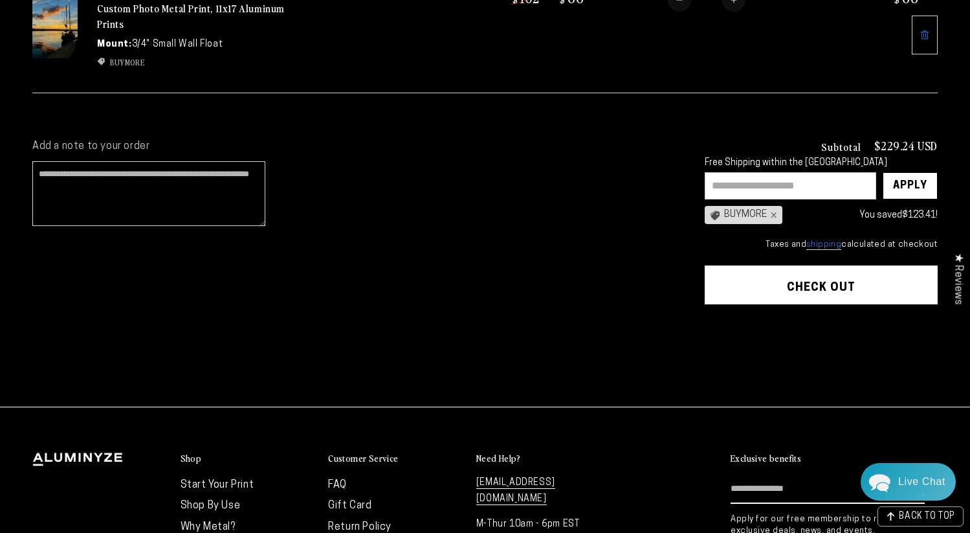
scroll to position [496, 0]
